Goal: Browse casually: Explore the website without a specific task or goal

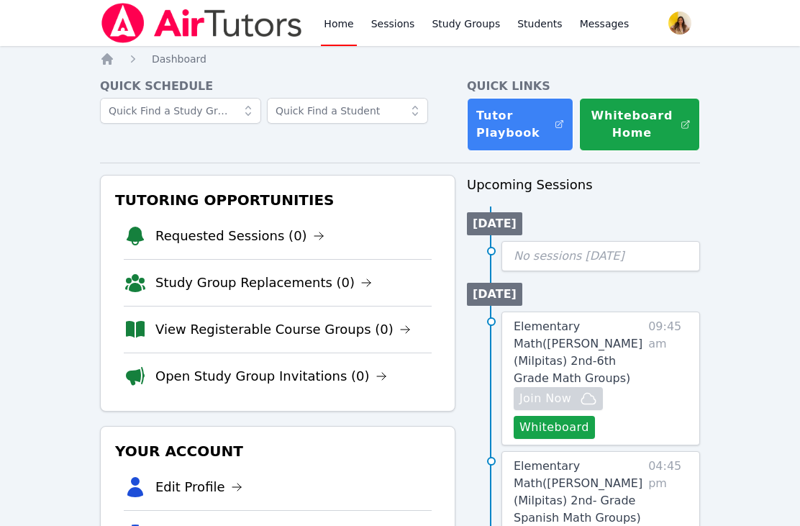
click at [493, 515] on li "Elementary Math ( Randall (Milpitas) 2nd- Grade Spanish Math Groups ) Whiteboar…" at bounding box center [583, 503] width 233 height 105
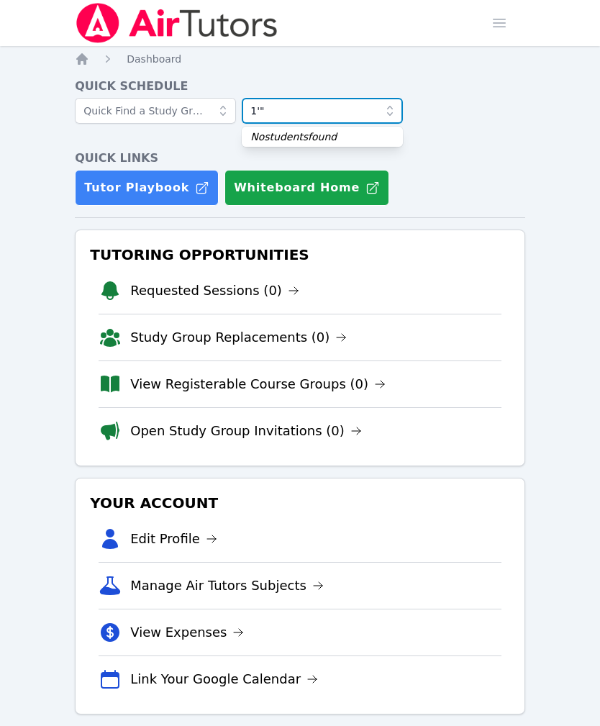
type input "1'""
click at [270, 525] on html "Home Sessions Study Groups Students Messages Open user menu Silvia Sigaran Open…" at bounding box center [300, 363] width 600 height 726
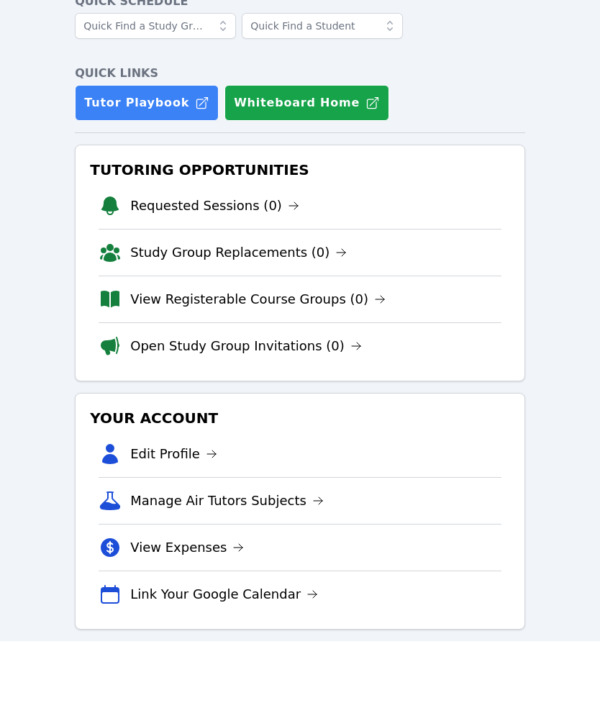
scroll to position [96, 0]
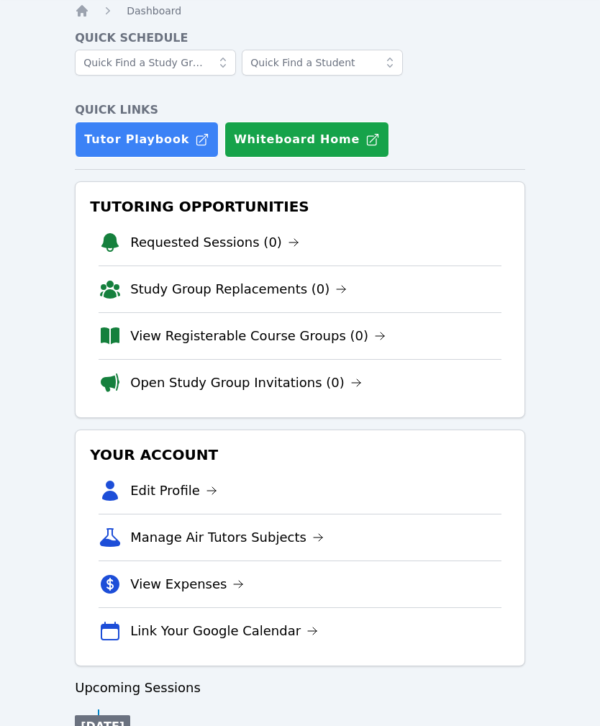
scroll to position [0, 0]
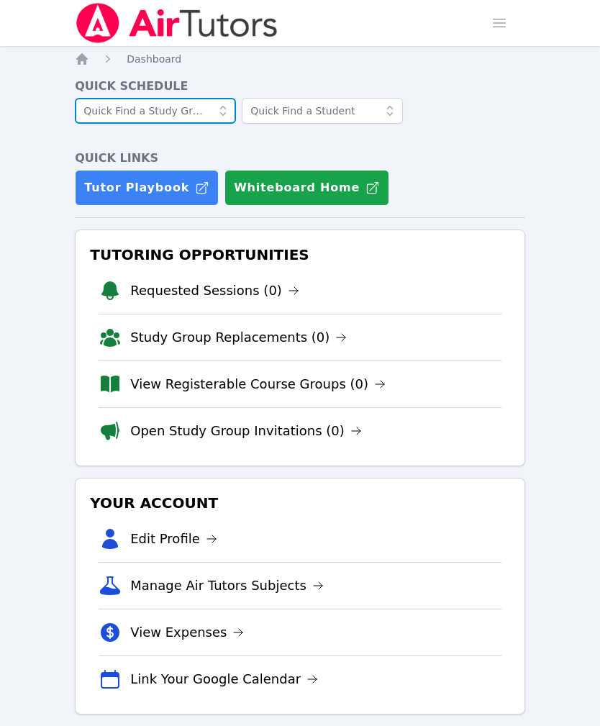
type input "L"
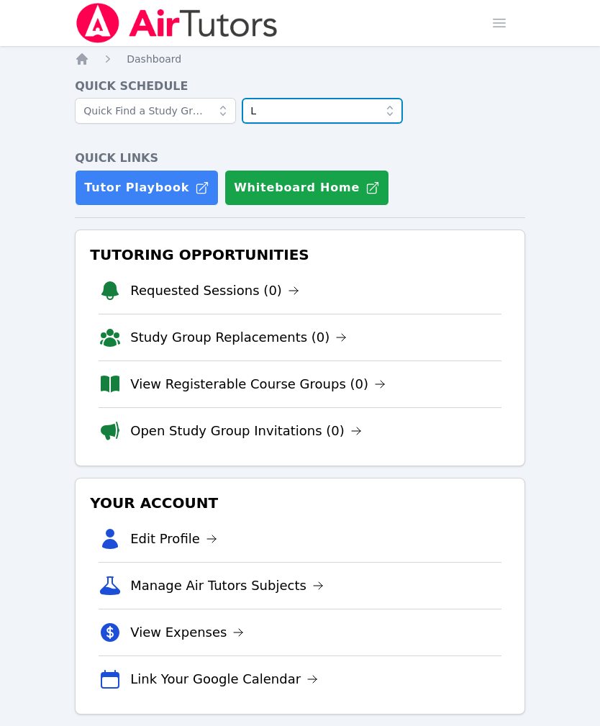
type input "L"
click at [452, 152] on h4 "Quick Links" at bounding box center [300, 158] width 450 height 17
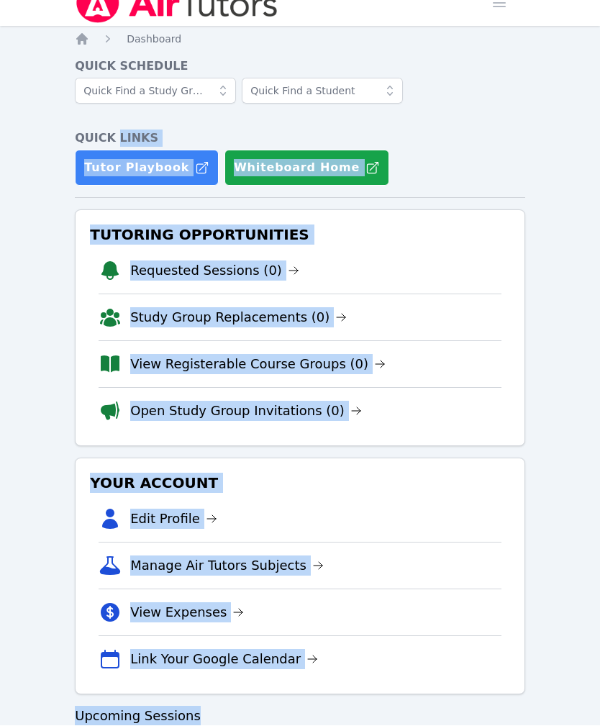
scroll to position [20, 0]
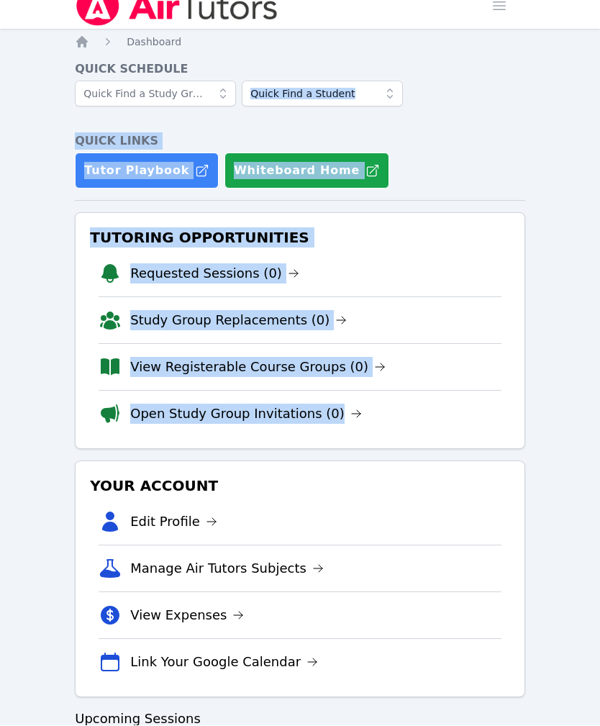
scroll to position [17, 0]
click at [485, 16] on span "button" at bounding box center [499, 6] width 32 height 32
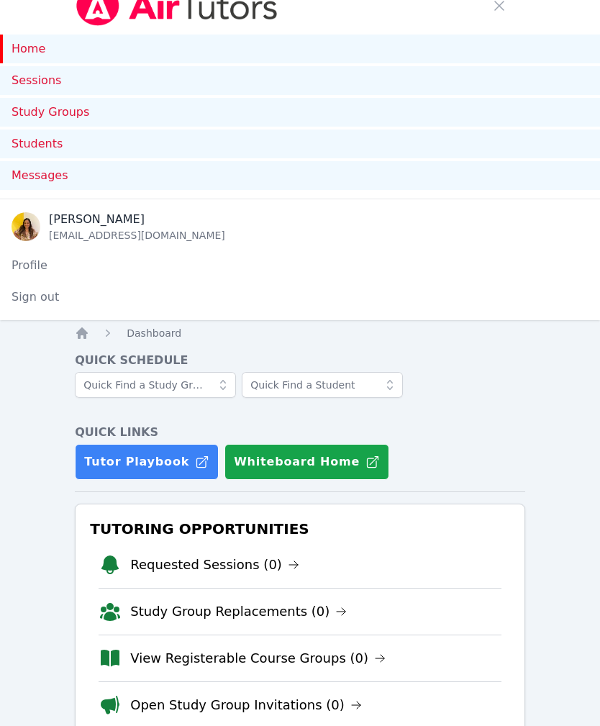
scroll to position [0, 0]
